Goal: Information Seeking & Learning: Learn about a topic

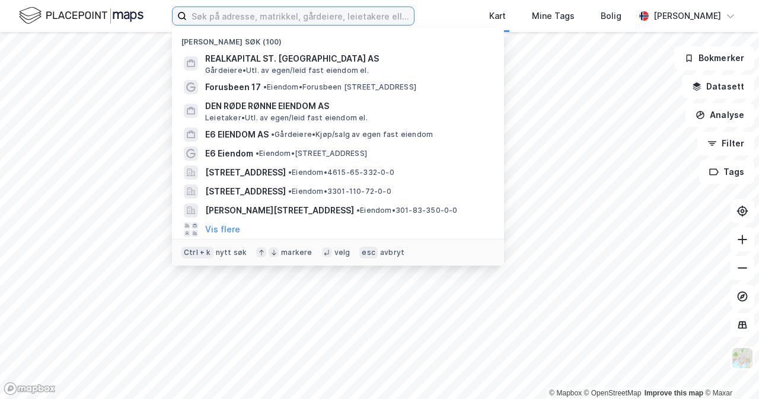
click at [352, 14] on input at bounding box center [300, 16] width 227 height 18
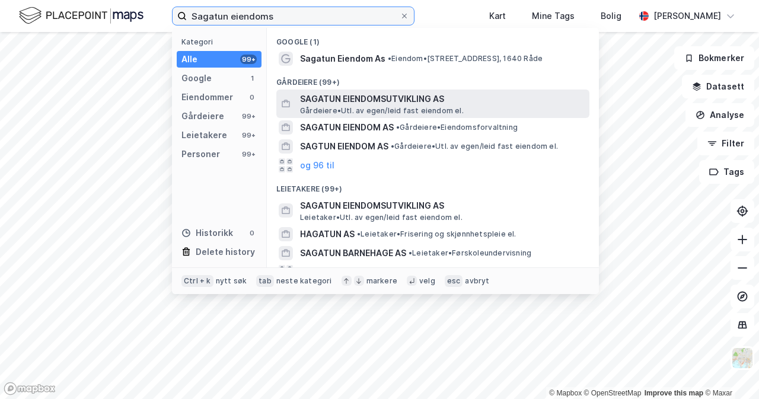
type input "Sagatun eiendoms"
click at [394, 103] on span "SAGATUN EIENDOMSUTVIKLING AS" at bounding box center [442, 99] width 285 height 14
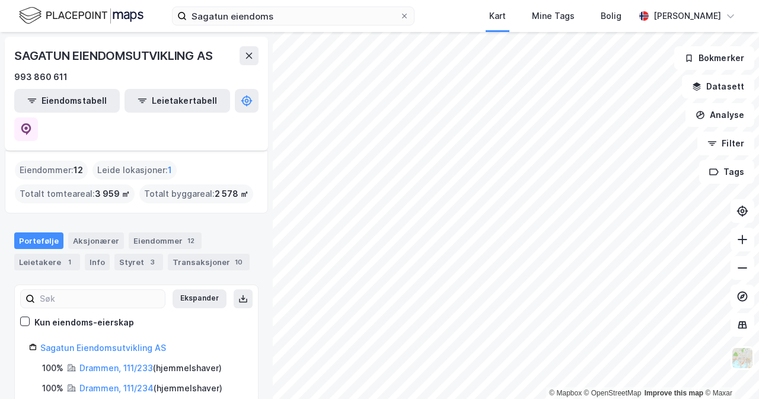
scroll to position [59, 0]
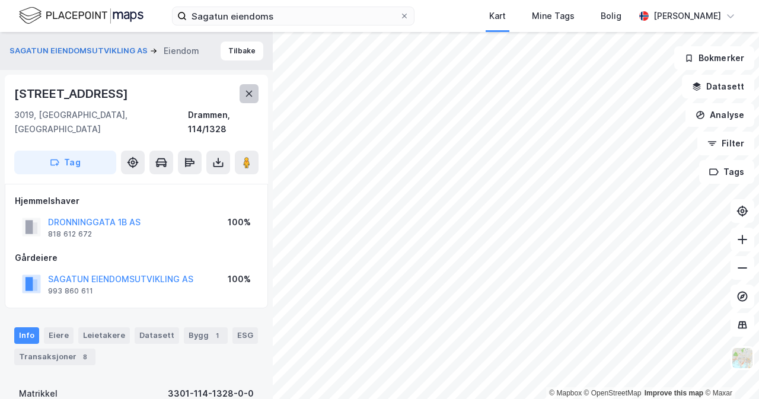
click at [246, 94] on icon at bounding box center [248, 93] width 9 height 9
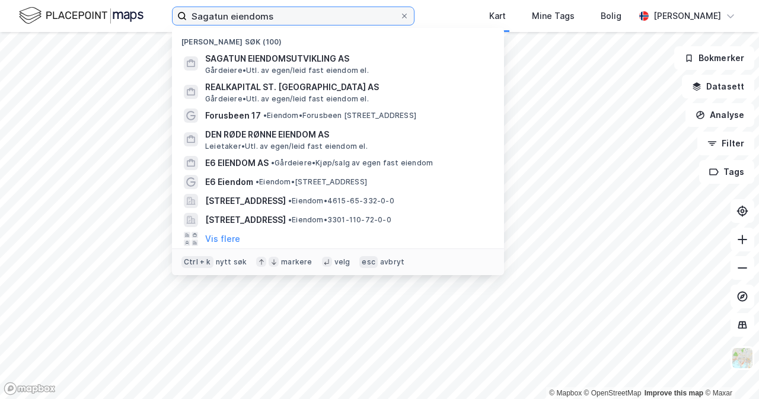
click at [337, 18] on input "Sagatun eiendoms" at bounding box center [293, 16] width 213 height 18
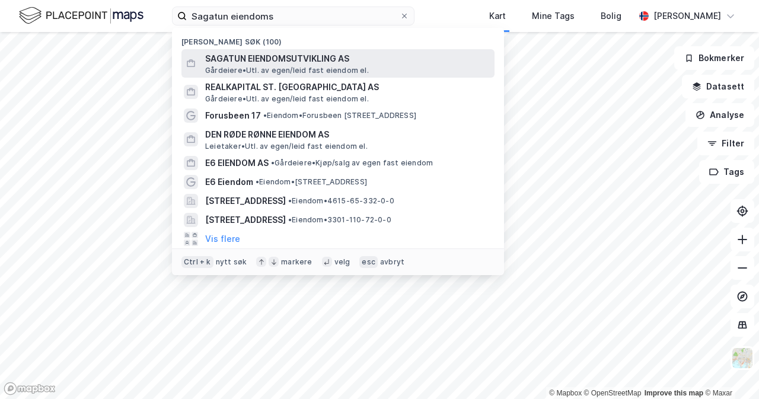
click at [367, 49] on div "SAGATUN EIENDOMSUTVIKLING AS [PERSON_NAME]. av egen/leid fast eiendom el." at bounding box center [338, 63] width 313 height 28
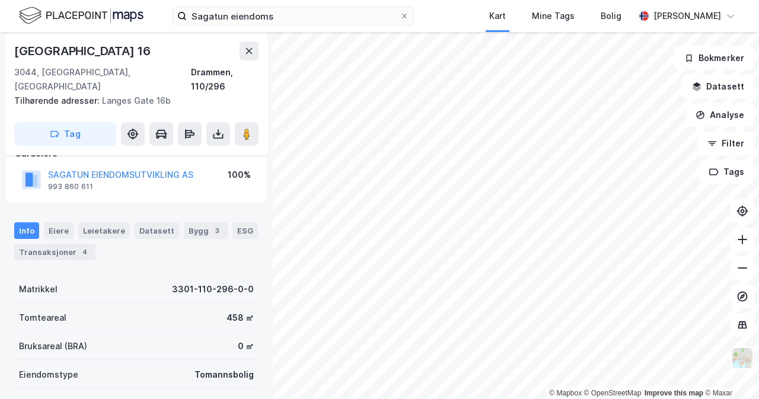
scroll to position [59, 0]
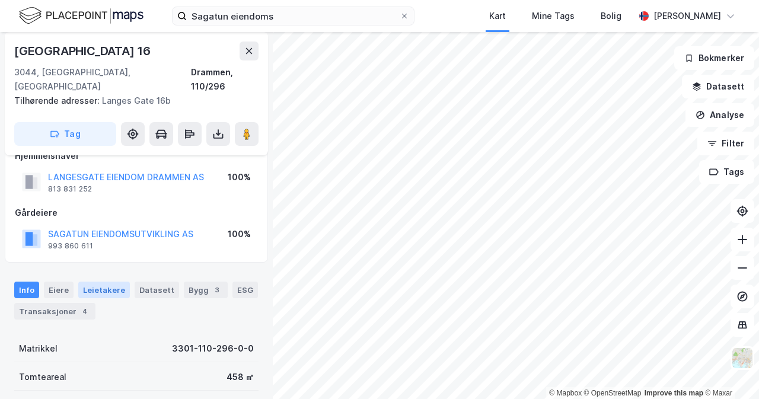
click at [98, 282] on div "Leietakere" at bounding box center [104, 290] width 52 height 17
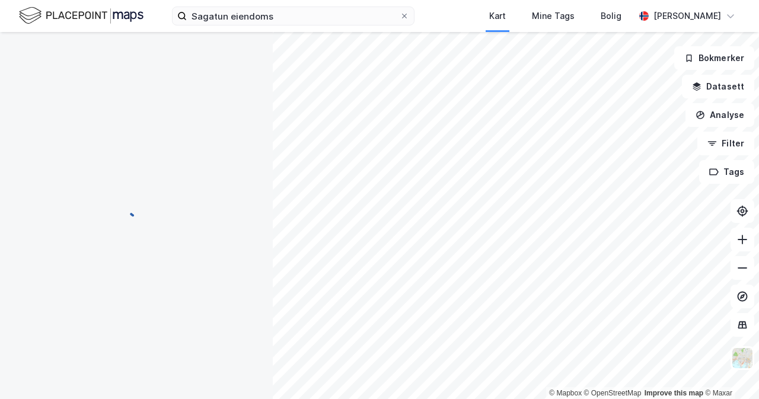
scroll to position [59, 0]
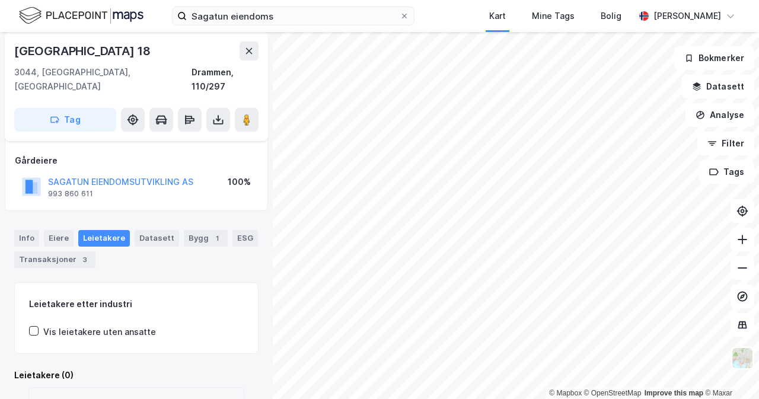
scroll to position [59, 0]
click at [0, 0] on button "SAGATUN EIENDOMSUTVIKLING AS" at bounding box center [0, 0] width 0 height 0
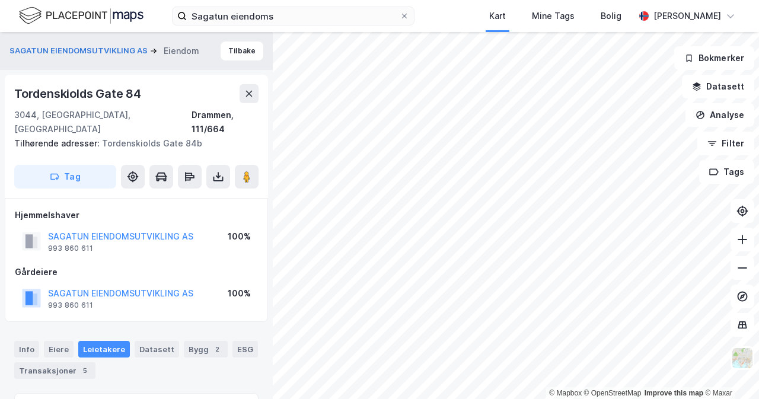
scroll to position [59, 0]
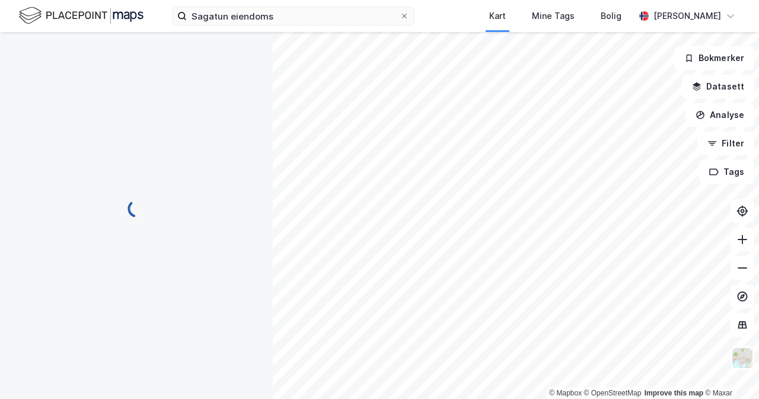
scroll to position [59, 0]
